Goal: Task Accomplishment & Management: Manage account settings

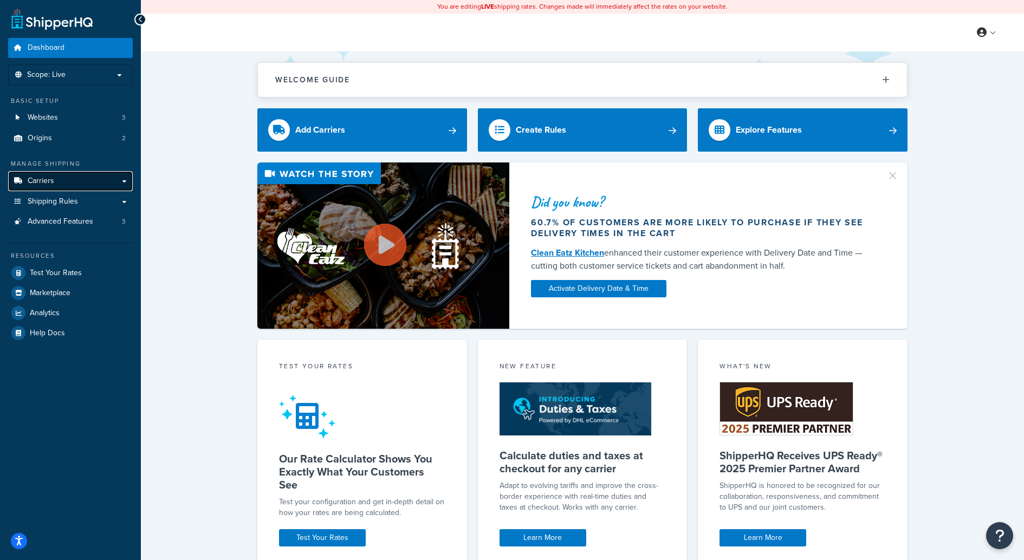
click at [92, 173] on link "Carriers" at bounding box center [70, 181] width 125 height 20
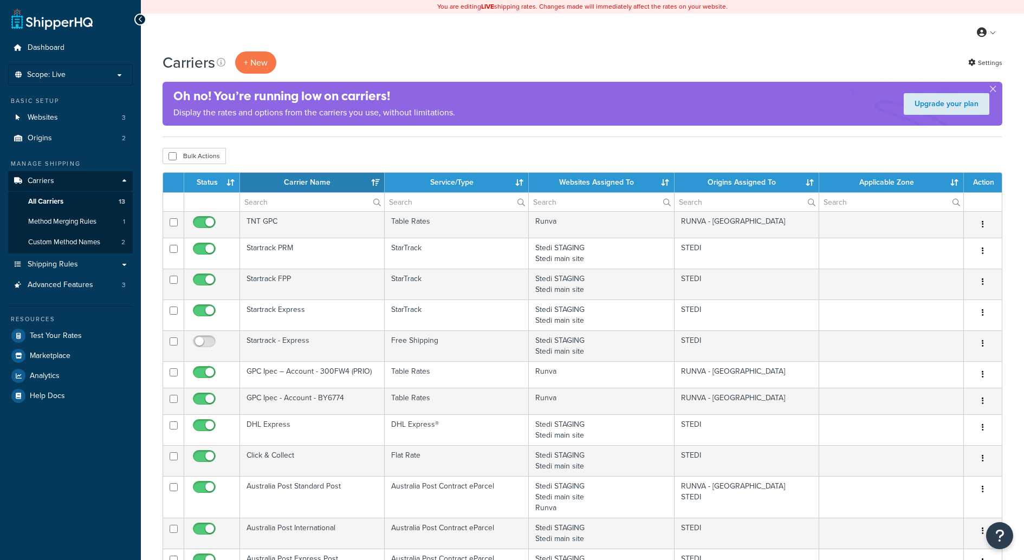
select select "15"
click at [87, 122] on link "Websites 3" at bounding box center [70, 118] width 125 height 20
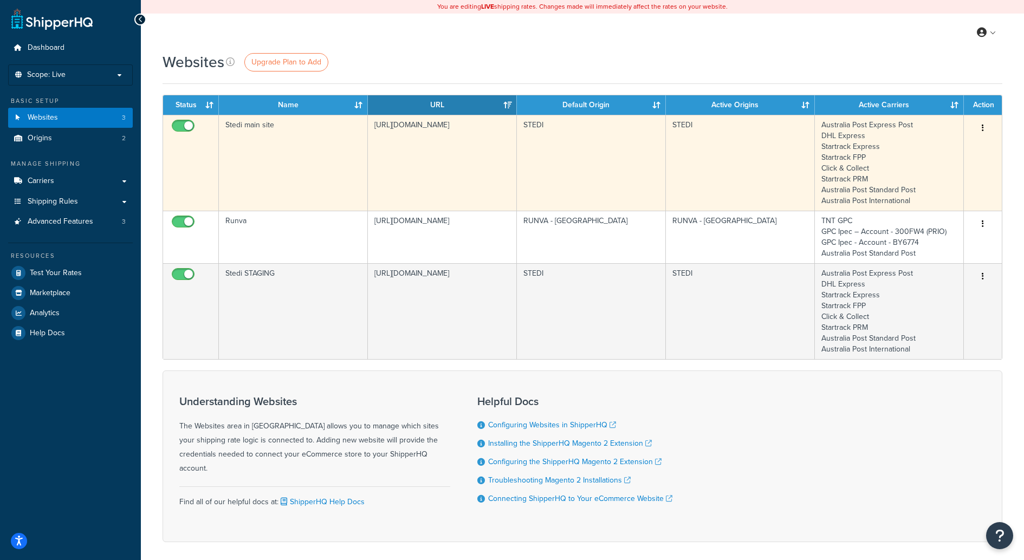
click at [290, 157] on td "Stedi main site" at bounding box center [293, 163] width 149 height 96
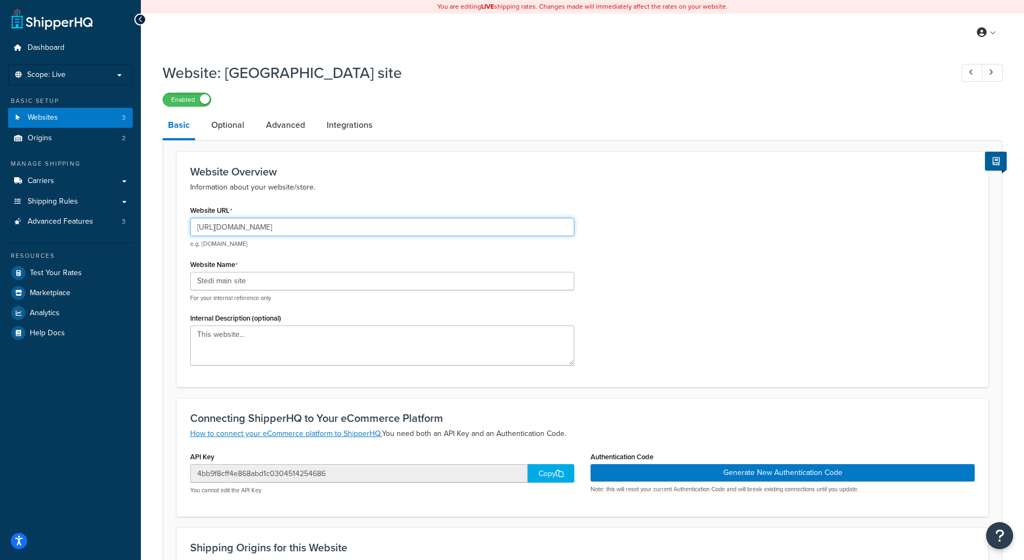
click at [293, 225] on input "[URL][DOMAIN_NAME]" at bounding box center [382, 227] width 384 height 18
drag, startPoint x: 395, startPoint y: 195, endPoint x: 368, endPoint y: 197, distance: 27.2
click at [395, 195] on div "Website Overview Information about your website/store. Website URL [URL][DOMAIN…" at bounding box center [582, 270] width 811 height 236
